Goal: Task Accomplishment & Management: Complete application form

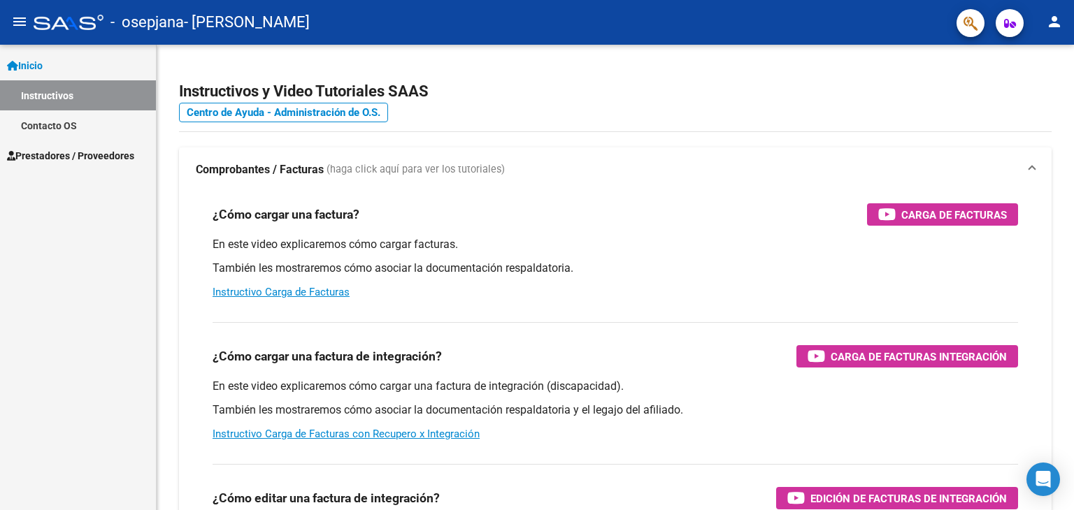
click at [89, 168] on link "Prestadores / Proveedores" at bounding box center [78, 156] width 156 height 30
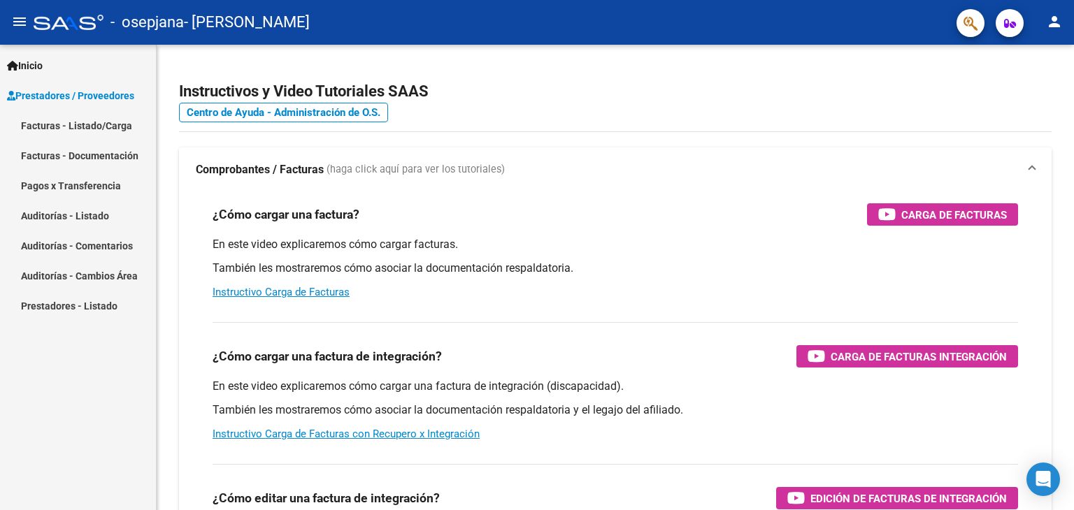
click at [103, 121] on link "Facturas - Listado/Carga" at bounding box center [78, 125] width 156 height 30
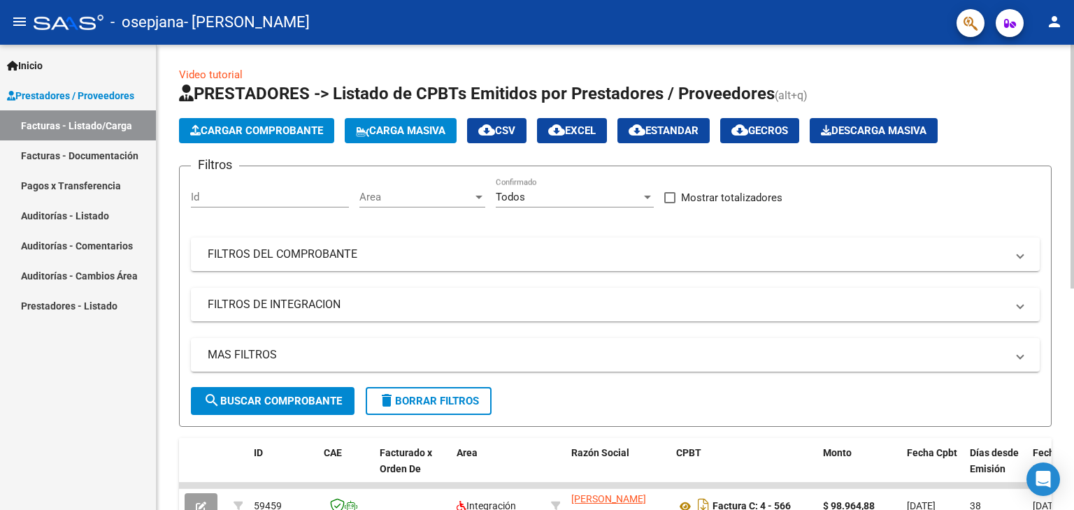
drag, startPoint x: 278, startPoint y: 113, endPoint x: 279, endPoint y: 121, distance: 7.7
click at [278, 113] on app-list-header "PRESTADORES -> Listado de CPBTs Emitidos por Prestadores / Proveedores (alt+q) …" at bounding box center [615, 255] width 873 height 345
click at [289, 148] on app-list-header "PRESTADORES -> Listado de CPBTs Emitidos por Prestadores / Proveedores (alt+q) …" at bounding box center [615, 255] width 873 height 345
click at [285, 134] on span "Cargar Comprobante" at bounding box center [256, 130] width 133 height 13
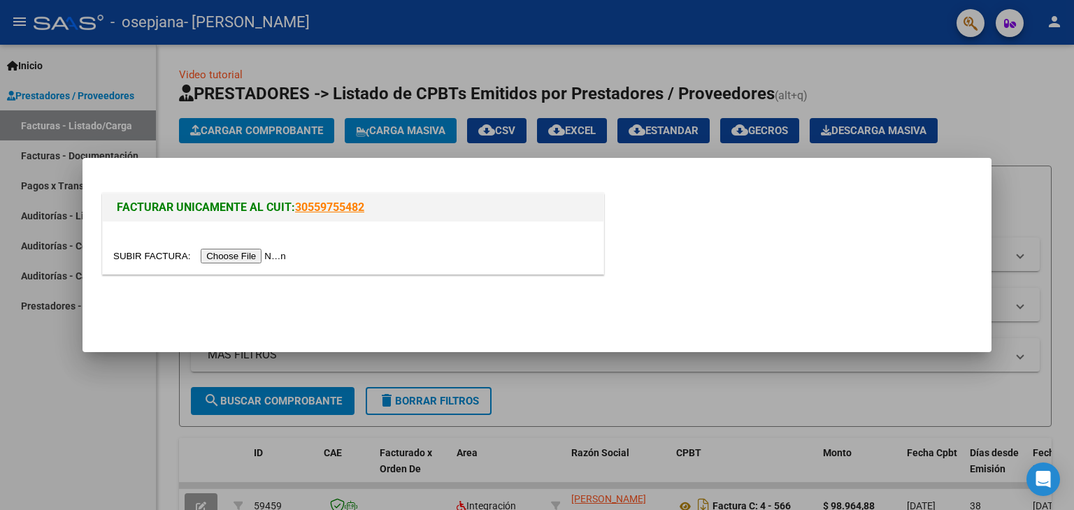
click at [249, 257] on input "file" at bounding box center [201, 256] width 177 height 15
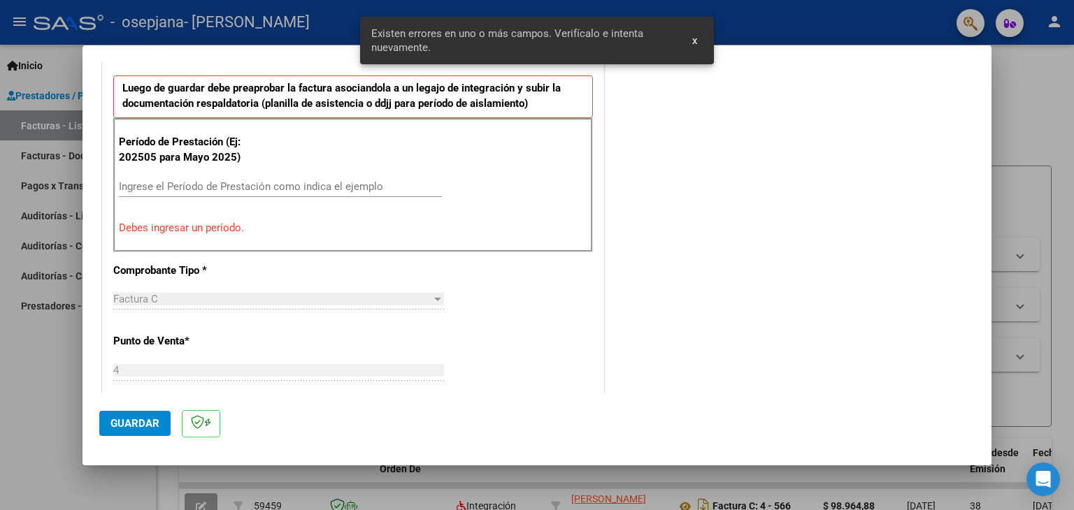
scroll to position [389, 0]
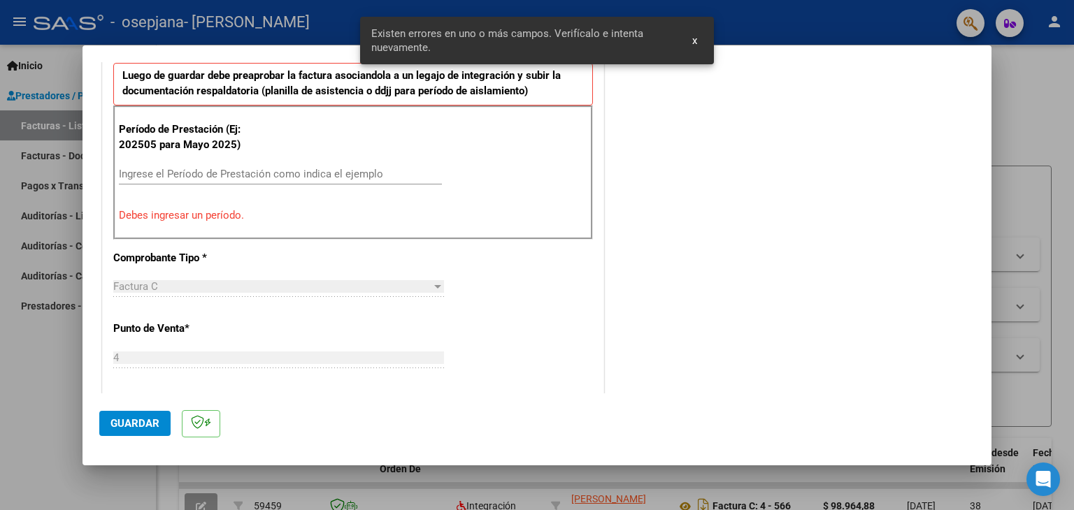
click at [230, 173] on input "Ingrese el Período de Prestación como indica el ejemplo" at bounding box center [280, 174] width 323 height 13
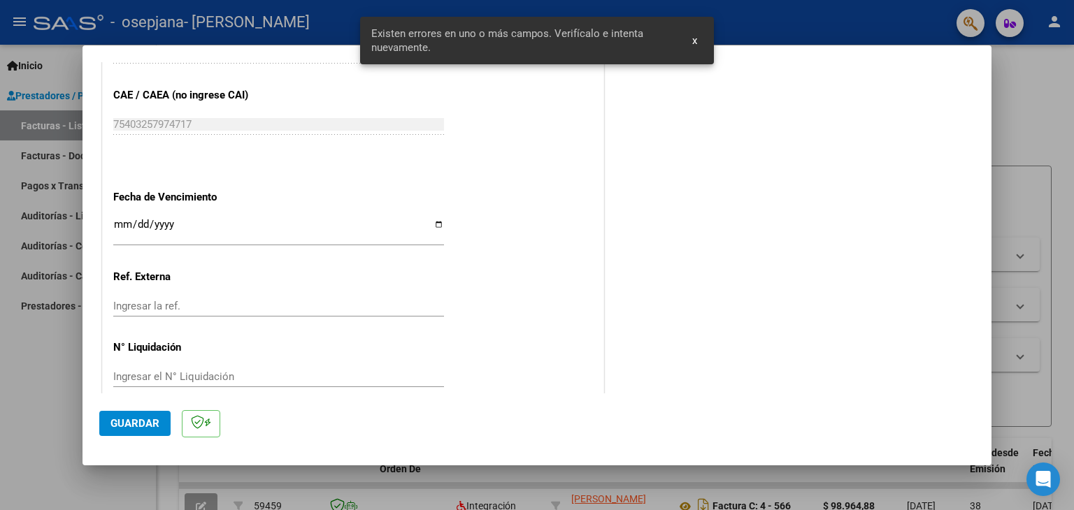
scroll to position [897, 0]
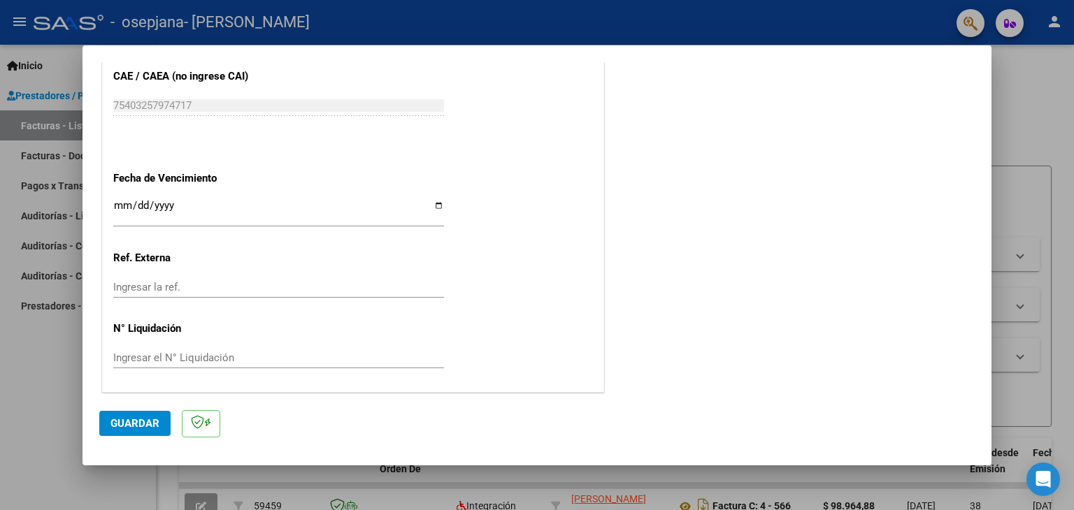
type input "202509"
click at [434, 202] on input "Ingresar la fecha" at bounding box center [278, 211] width 331 height 22
type input "[DATE]"
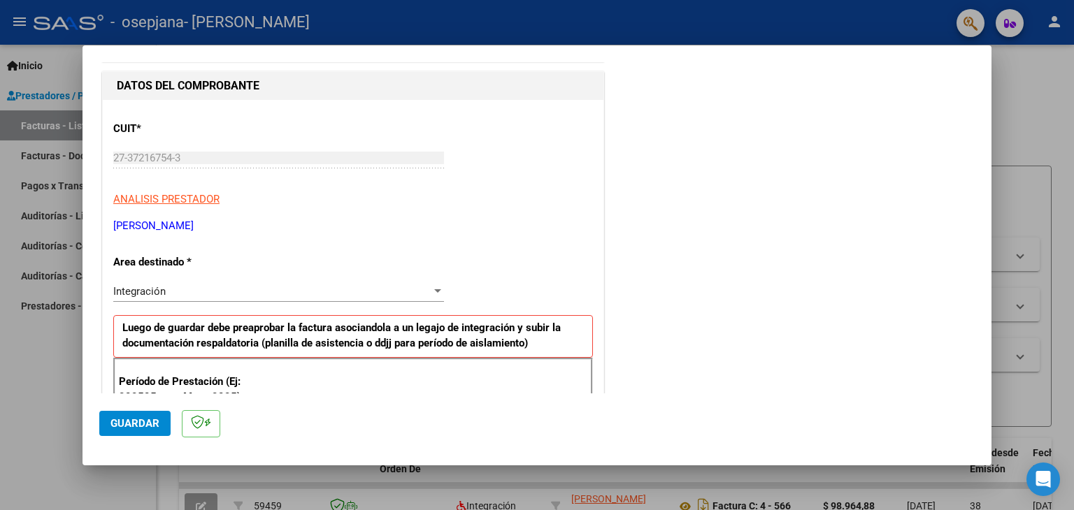
scroll to position [58, 0]
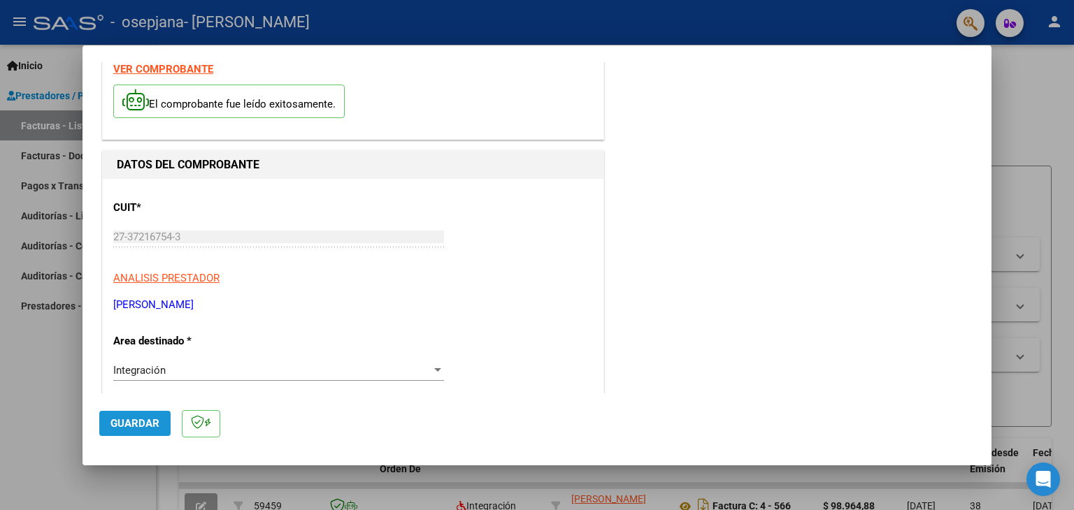
click at [123, 418] on span "Guardar" at bounding box center [134, 423] width 49 height 13
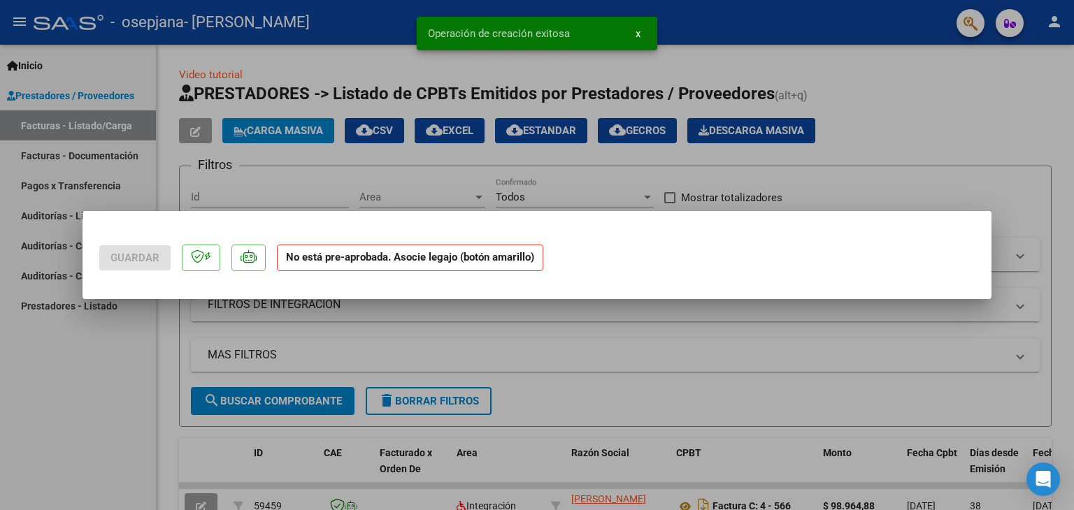
scroll to position [0, 0]
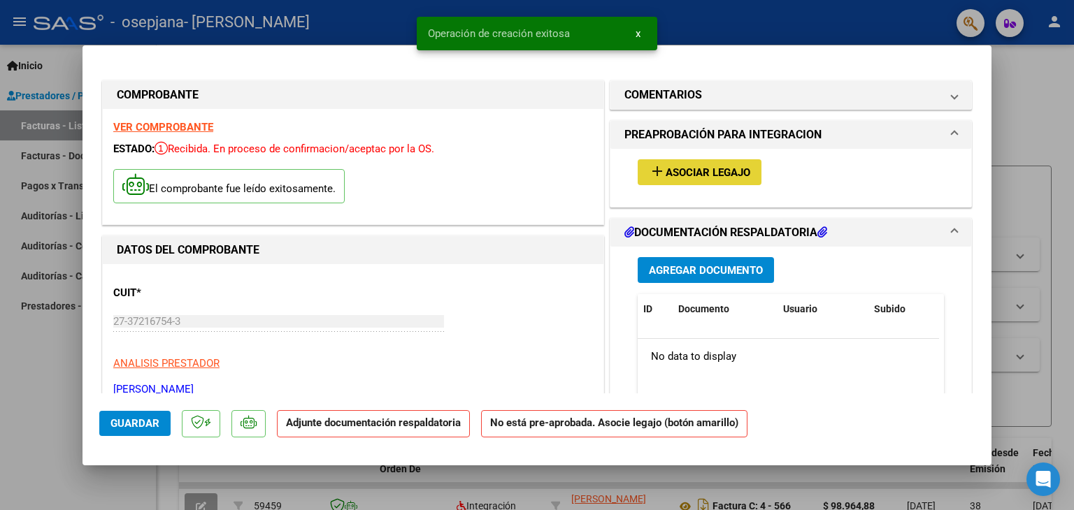
click at [738, 169] on span "Asociar Legajo" at bounding box center [708, 172] width 85 height 13
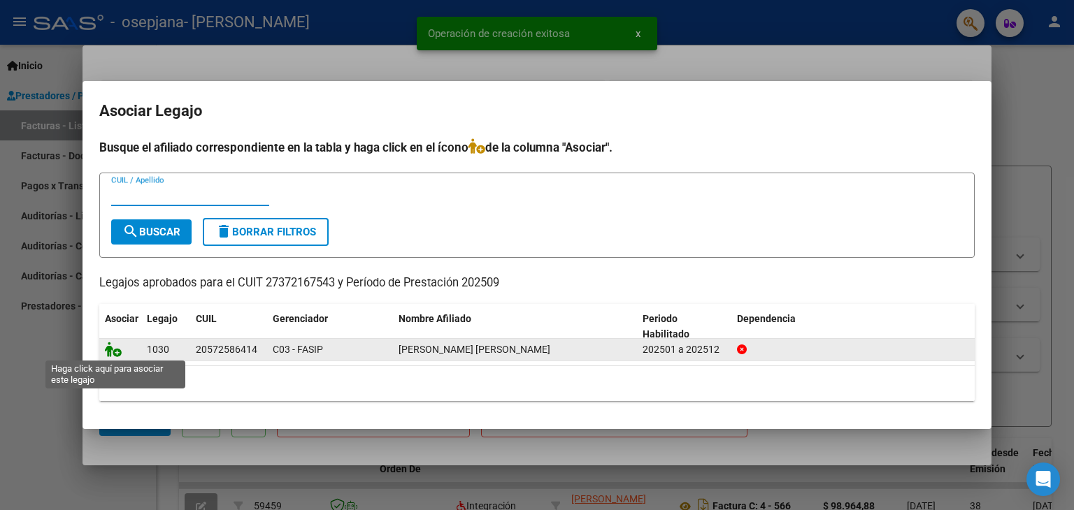
click at [113, 350] on icon at bounding box center [113, 349] width 17 height 15
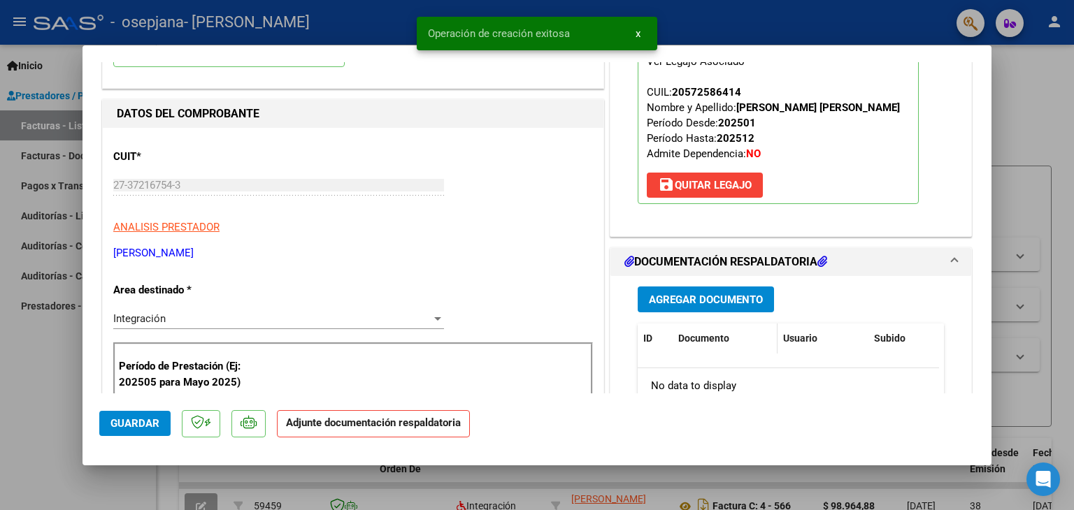
scroll to position [210, 0]
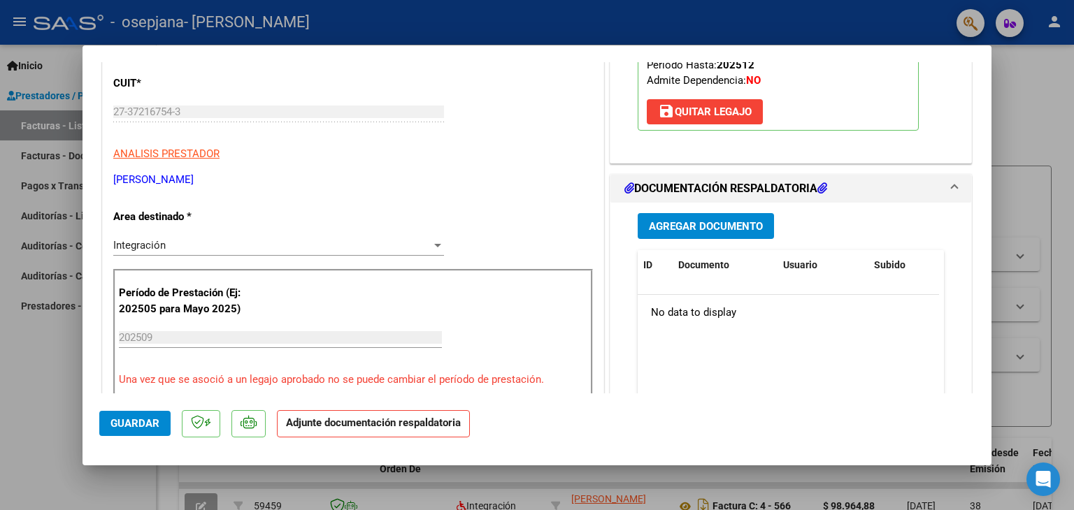
click at [699, 233] on span "Agregar Documento" at bounding box center [706, 226] width 114 height 13
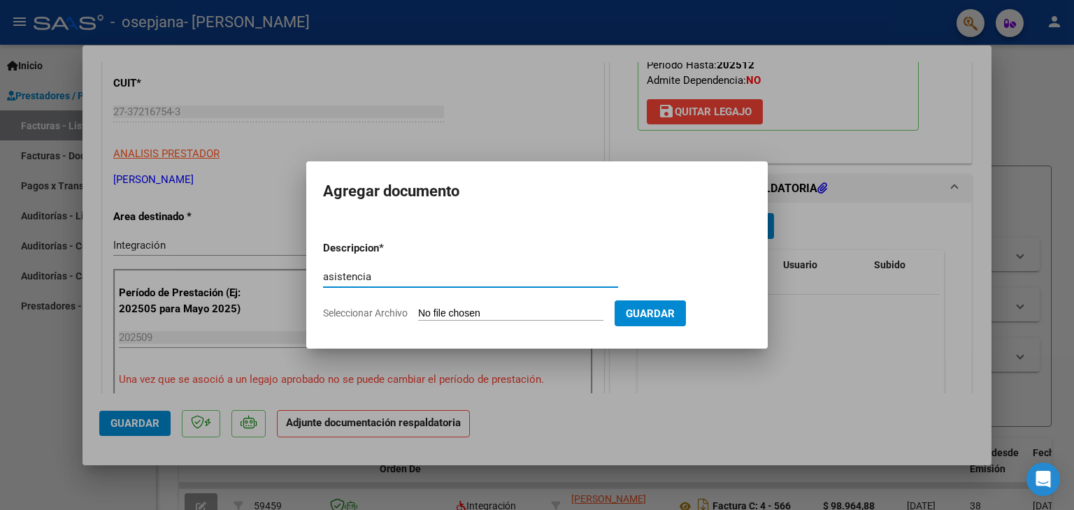
type input "asistencia"
click at [501, 308] on input "Seleccionar Archivo" at bounding box center [510, 314] width 185 height 13
type input "C:\fakepath\[PERSON_NAME] PSC SEP.pdf"
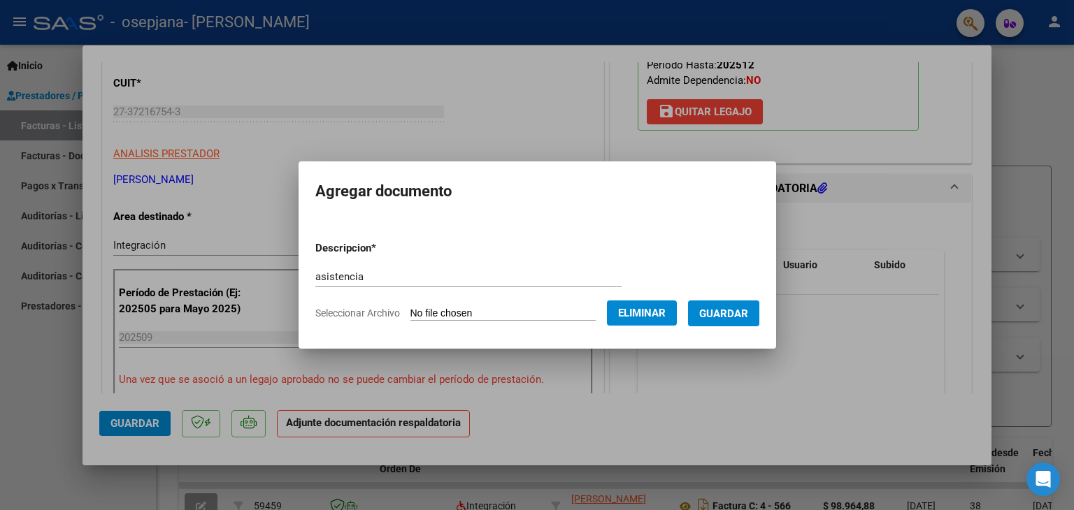
click at [726, 315] on span "Guardar" at bounding box center [723, 314] width 49 height 13
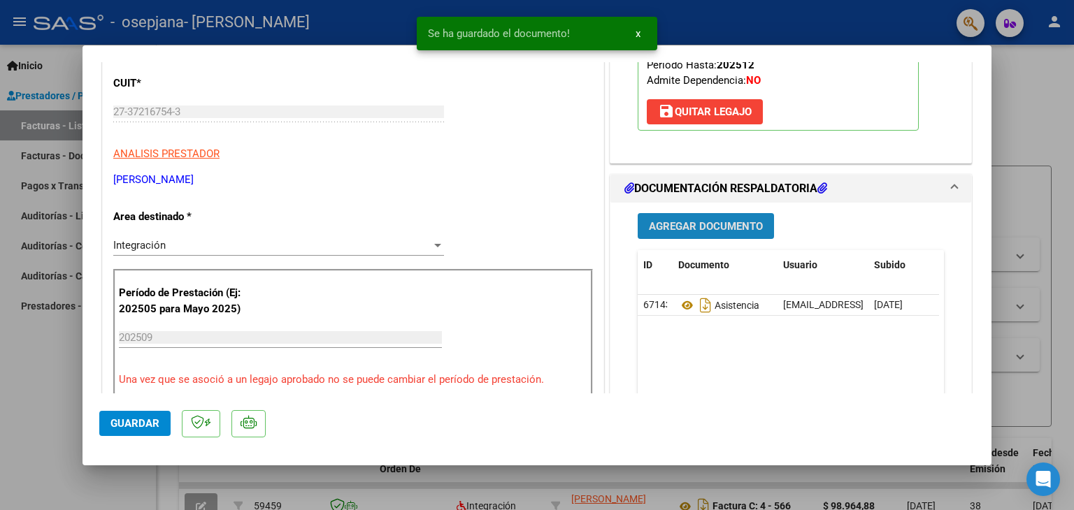
click at [702, 233] on span "Agregar Documento" at bounding box center [706, 226] width 114 height 13
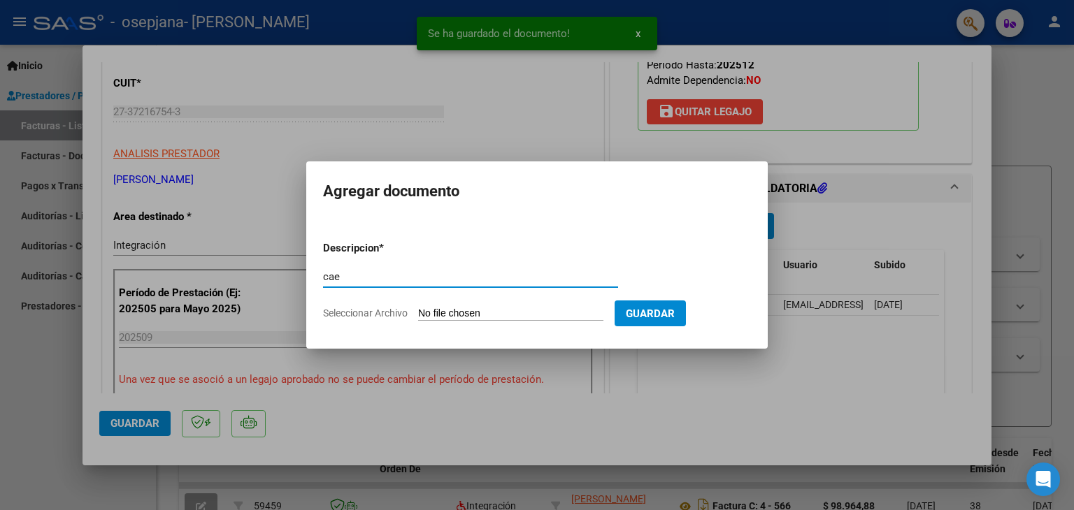
type input "cae"
click at [548, 308] on input "Seleccionar Archivo" at bounding box center [510, 314] width 185 height 13
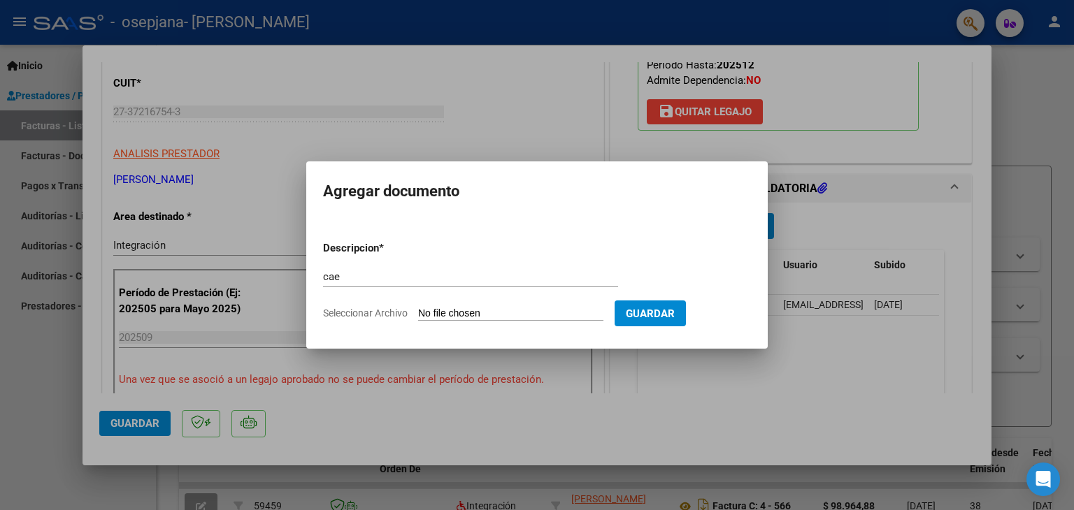
type input "C:\fakepath\cae caleb.pdf"
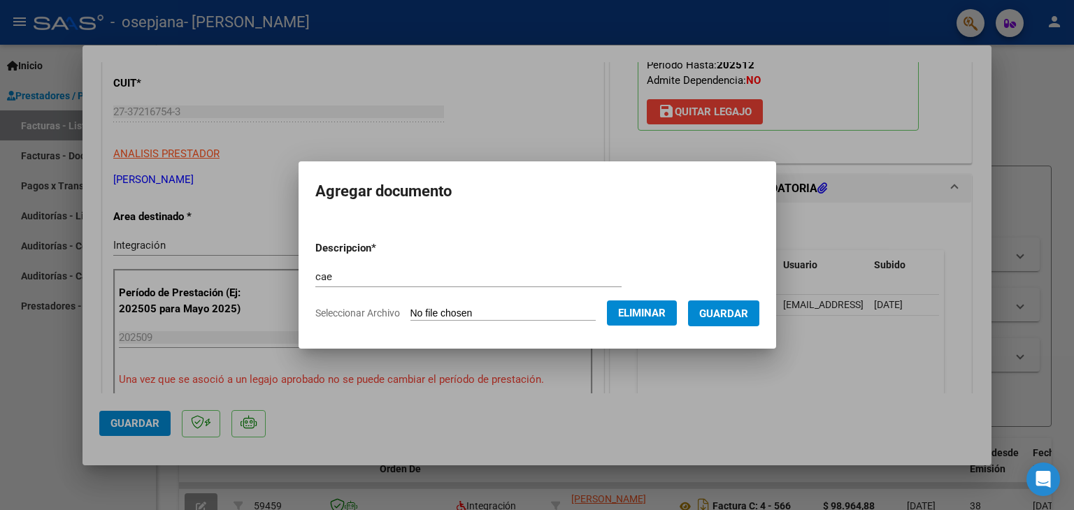
click at [725, 316] on span "Guardar" at bounding box center [723, 314] width 49 height 13
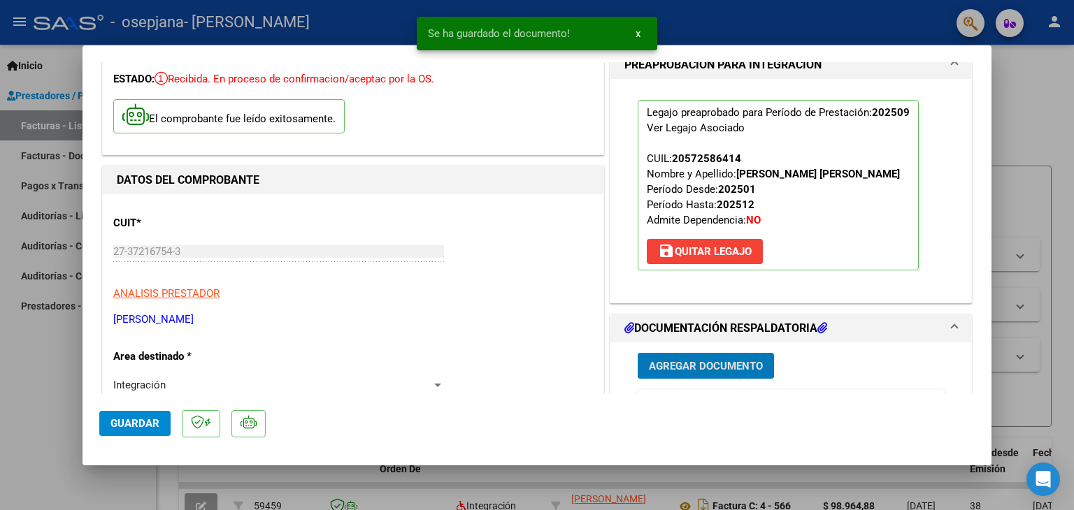
scroll to position [0, 0]
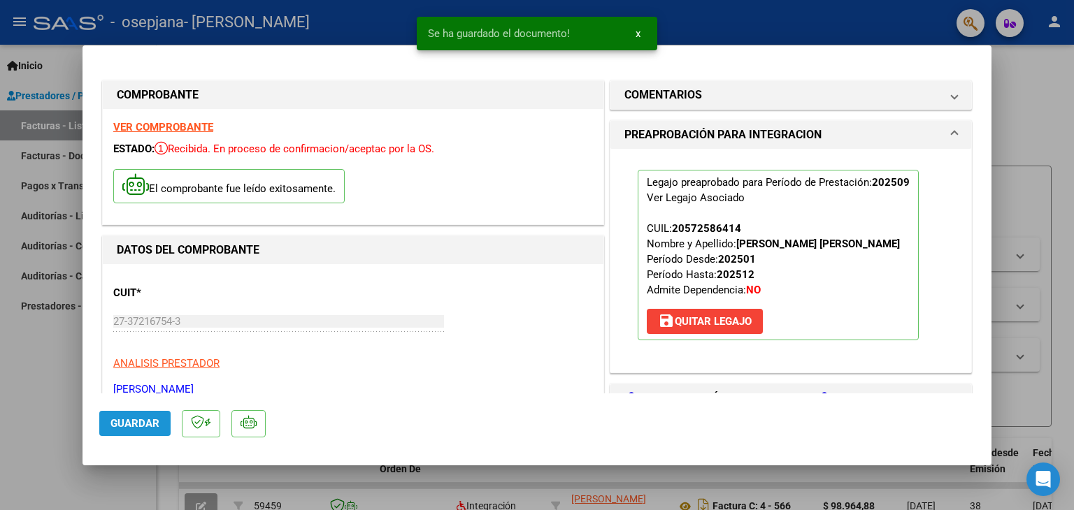
click at [117, 417] on span "Guardar" at bounding box center [134, 423] width 49 height 13
click at [1017, 134] on div at bounding box center [537, 255] width 1074 height 510
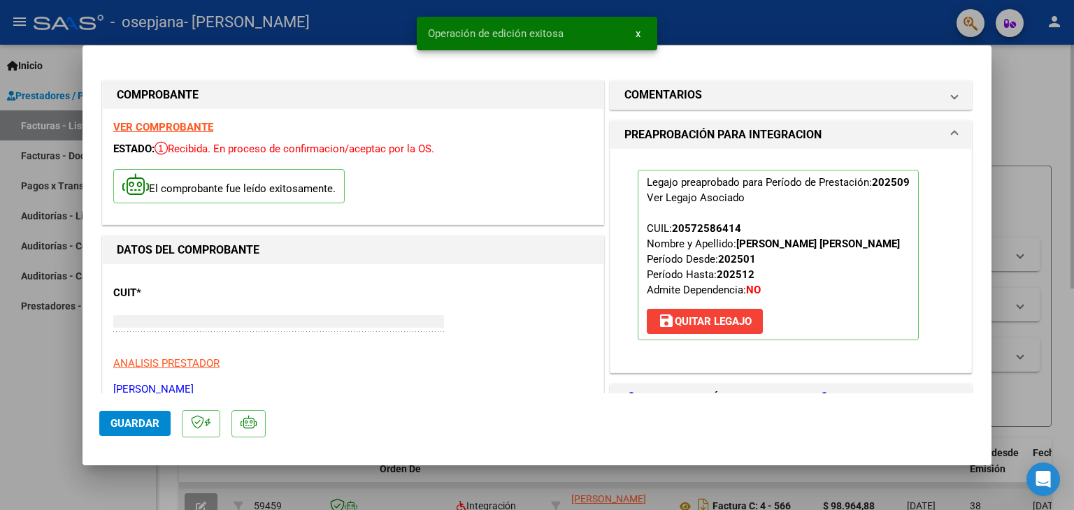
type input "$ 0,00"
